Goal: Transaction & Acquisition: Purchase product/service

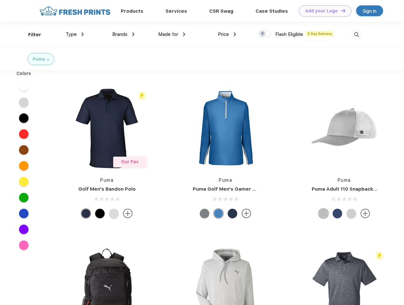
click at [323, 11] on link "Add your Logo Design Tool" at bounding box center [325, 10] width 52 height 11
click at [30, 35] on div "Filter" at bounding box center [34, 34] width 13 height 7
click at [75, 34] on span "Type" at bounding box center [71, 34] width 11 height 6
click at [123, 34] on span "Brands" at bounding box center [119, 34] width 15 height 6
click at [172, 34] on span "Made for" at bounding box center [168, 34] width 20 height 6
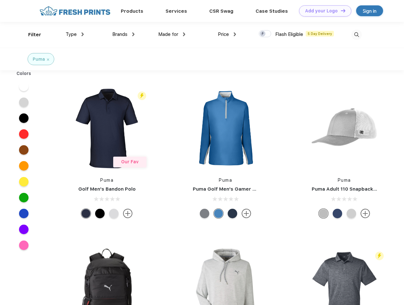
click at [227, 34] on span "Price" at bounding box center [223, 34] width 11 height 6
click at [265, 34] on div at bounding box center [265, 33] width 12 height 7
click at [263, 34] on input "checkbox" at bounding box center [261, 32] width 4 height 4
click at [357, 35] on img at bounding box center [357, 35] width 10 height 10
click at [24, 86] on div at bounding box center [24, 86] width 24 height 16
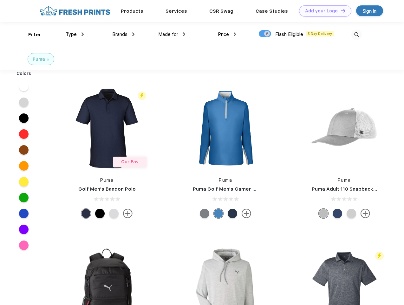
click at [24, 102] on div at bounding box center [24, 102] width 24 height 16
